Goal: Find specific page/section: Find specific page/section

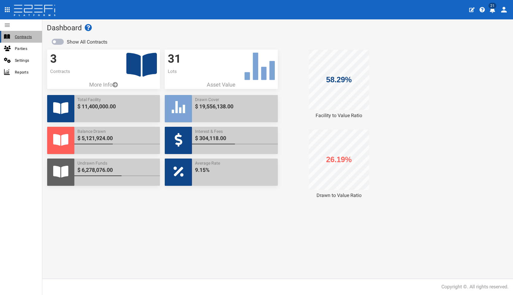
click at [21, 39] on span "Contracts" at bounding box center [26, 36] width 22 height 7
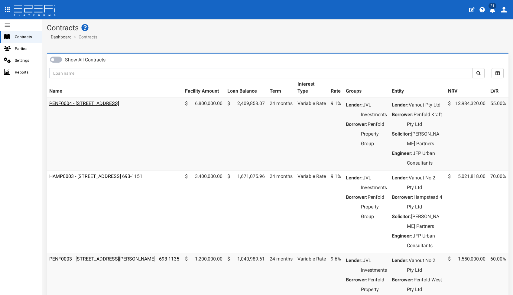
click at [106, 103] on link "PENF0004 - [STREET_ADDRESS]" at bounding box center [84, 103] width 70 height 6
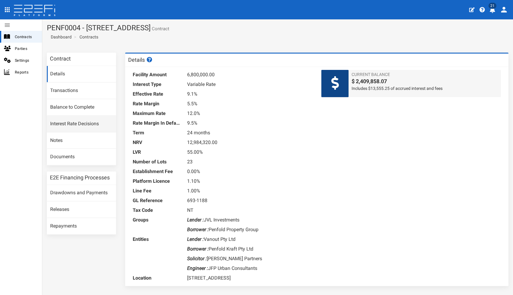
click at [74, 122] on link "Interest Rate Decisions" at bounding box center [81, 124] width 69 height 16
